Goal: Communication & Community: Answer question/provide support

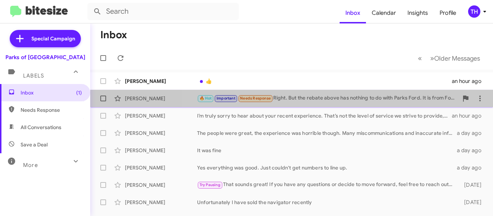
click at [348, 100] on div "🔥 Hot Important Needs Response Right. But the rebate above has nothing to do wi…" at bounding box center [327, 98] width 261 height 8
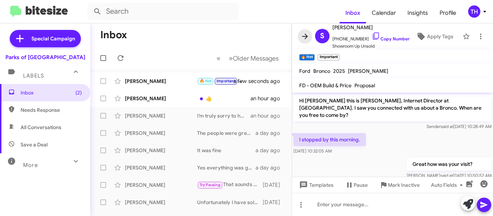
click at [305, 33] on icon at bounding box center [305, 36] width 9 height 9
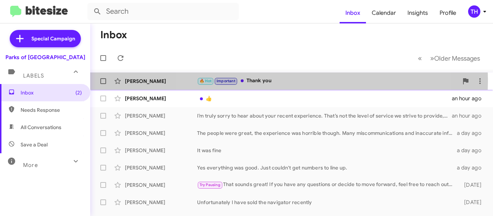
click at [286, 81] on div "🔥 Hot Important Thank you" at bounding box center [327, 81] width 261 height 8
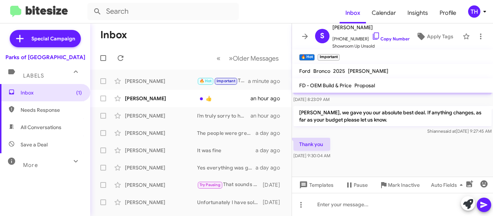
scroll to position [425, 0]
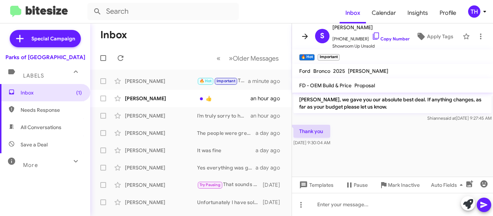
click at [302, 31] on button at bounding box center [305, 36] width 14 height 14
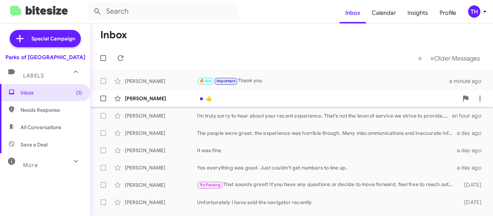
click at [285, 101] on div "👍" at bounding box center [327, 98] width 261 height 7
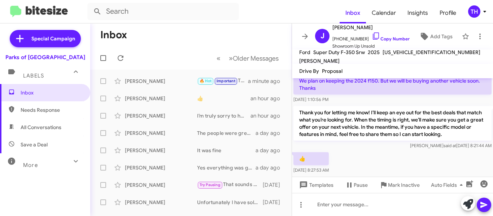
scroll to position [203, 0]
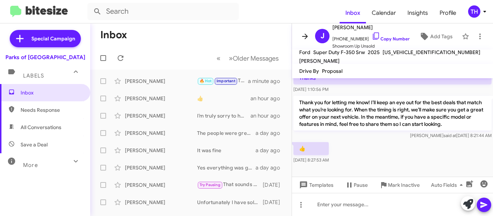
click at [306, 40] on icon at bounding box center [305, 36] width 9 height 9
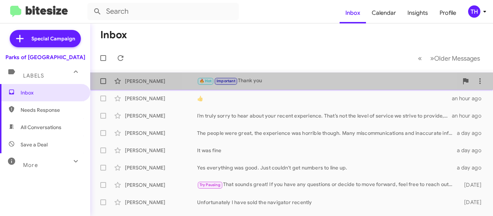
click at [302, 79] on div "🔥 Hot Important Thank you" at bounding box center [327, 81] width 261 height 8
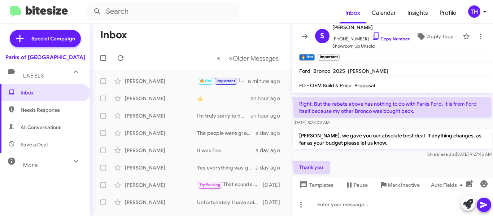
scroll to position [375, 0]
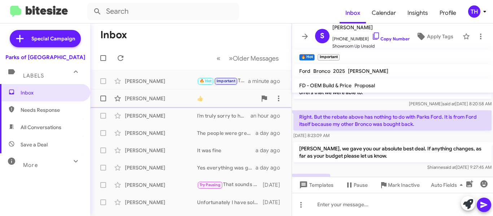
click at [222, 102] on div "👍" at bounding box center [227, 98] width 60 height 7
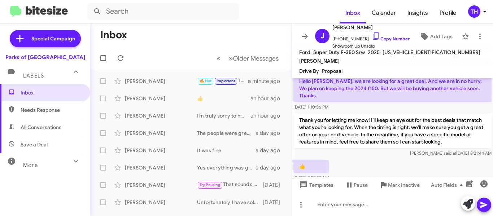
scroll to position [203, 0]
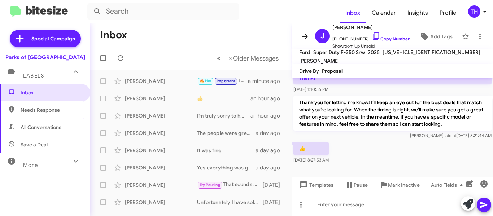
click at [308, 40] on icon at bounding box center [305, 36] width 9 height 9
